Goal: Transaction & Acquisition: Purchase product/service

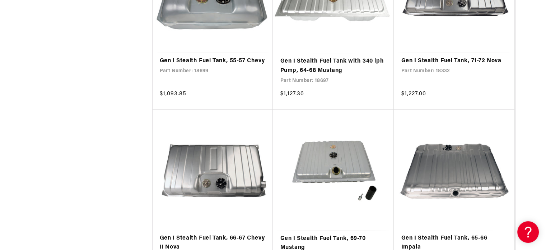
scroll to position [3771, 0]
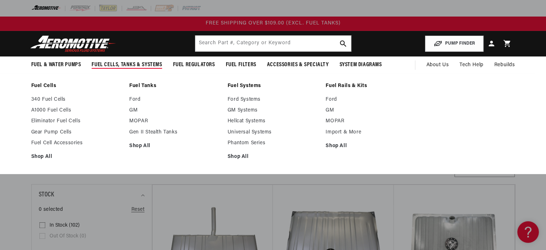
click at [50, 84] on link "Fuel Cells" at bounding box center [76, 86] width 91 height 6
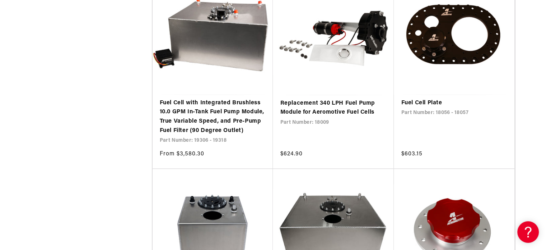
scroll to position [1401, 0]
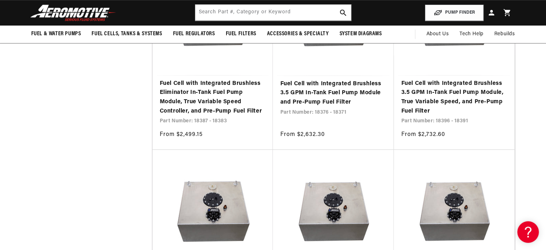
scroll to position [610, 0]
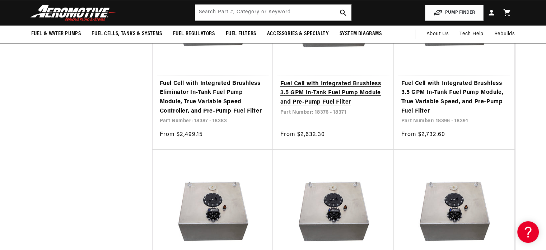
click at [328, 88] on link "Fuel Cell with Integrated Brushless 3.5 GPM In-Tank Fuel Pump Module and Pre-Pu…" at bounding box center [333, 93] width 107 height 28
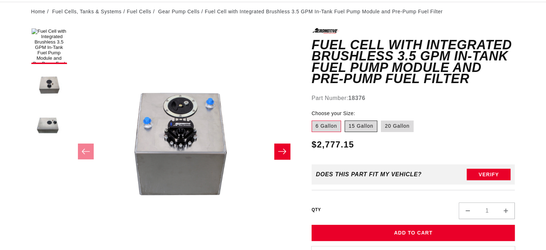
click at [359, 127] on label "15 Gallon" at bounding box center [361, 125] width 33 height 11
click at [345, 119] on input "15 Gallon" at bounding box center [345, 119] width 0 height 0
radio input "true"
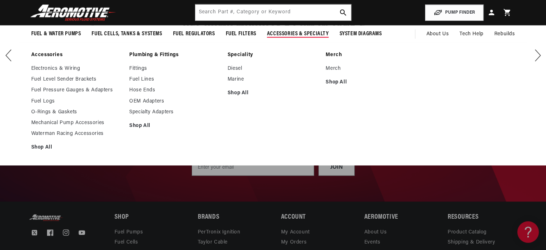
scroll to position [1741, 0]
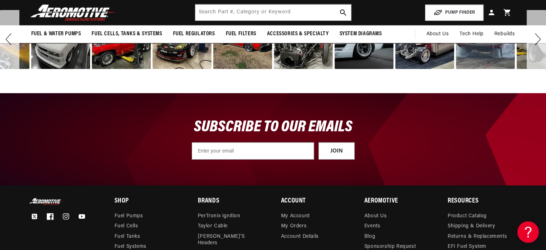
click at [51, 216] on icon at bounding box center [50, 216] width 7 height 7
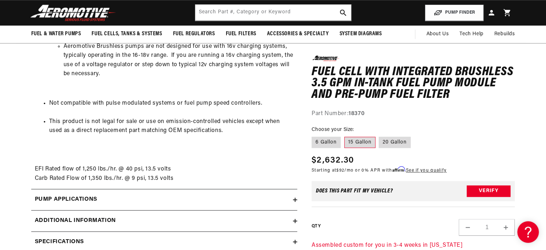
scroll to position [807, 0]
